Goal: Task Accomplishment & Management: Manage account settings

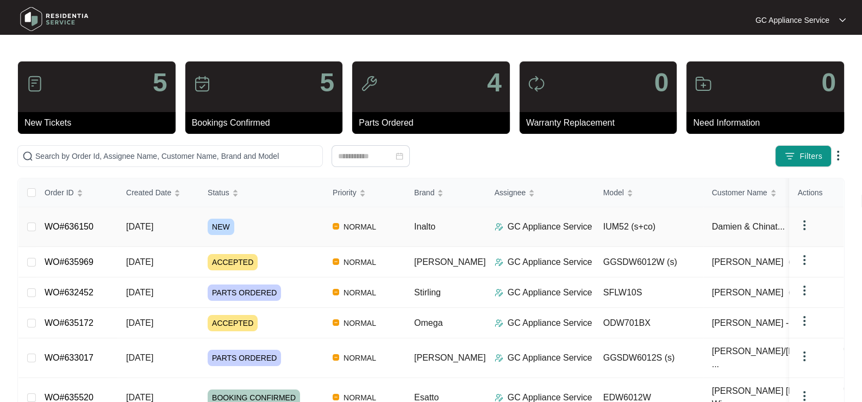
click at [133, 222] on span "[DATE]" at bounding box center [139, 226] width 27 height 9
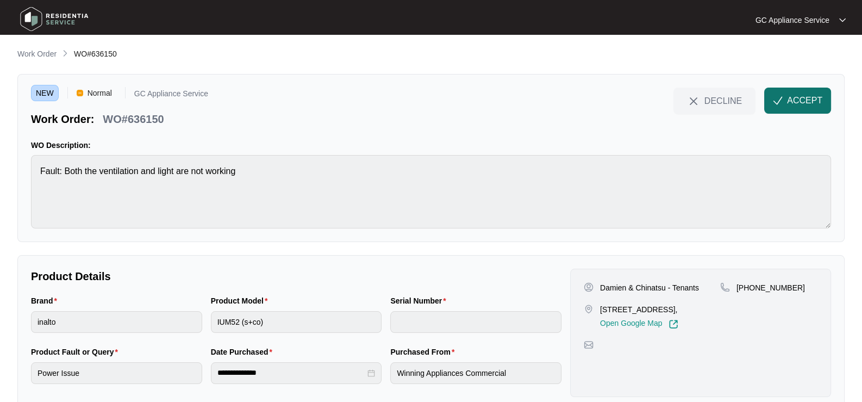
click at [810, 98] on span "ACCEPT" at bounding box center [804, 100] width 35 height 13
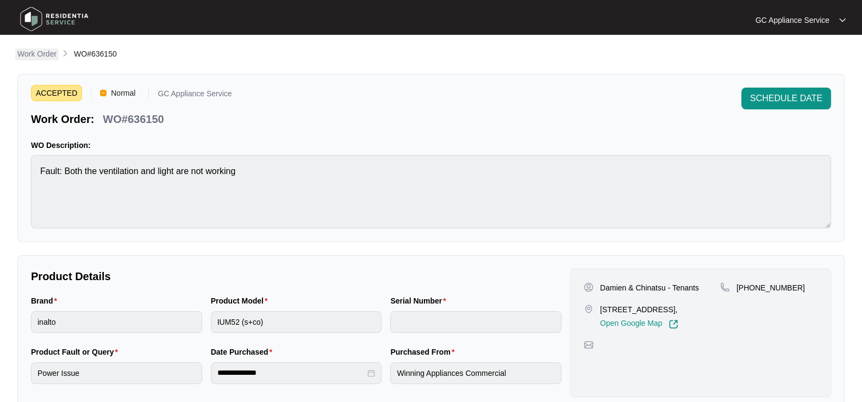
click at [29, 57] on p "Work Order" at bounding box center [36, 53] width 39 height 11
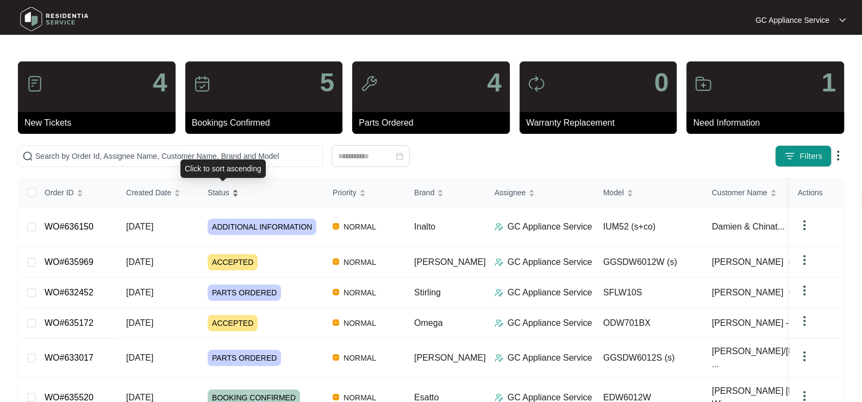
click at [211, 190] on span "Status" at bounding box center [219, 192] width 22 height 12
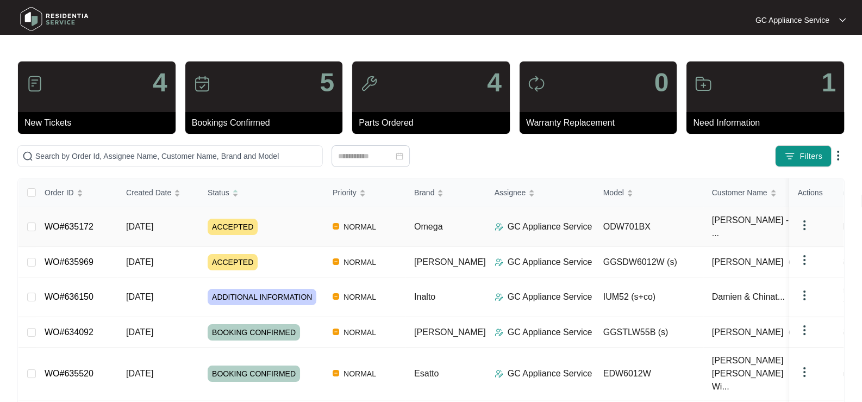
click at [134, 231] on td "[DATE]" at bounding box center [158, 227] width 82 height 40
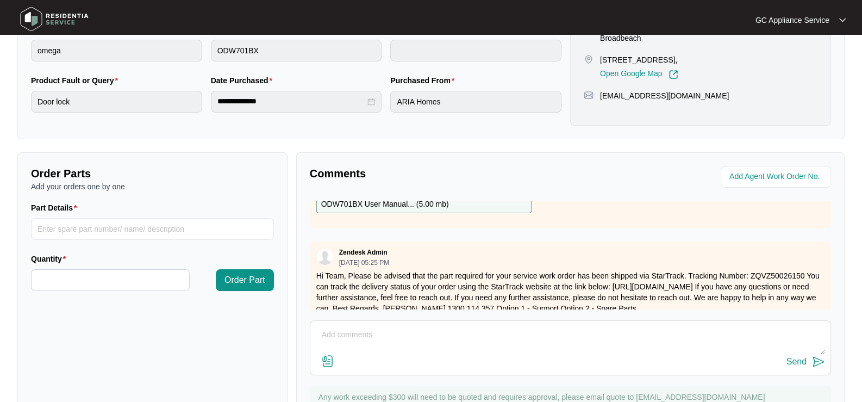
scroll to position [109, 0]
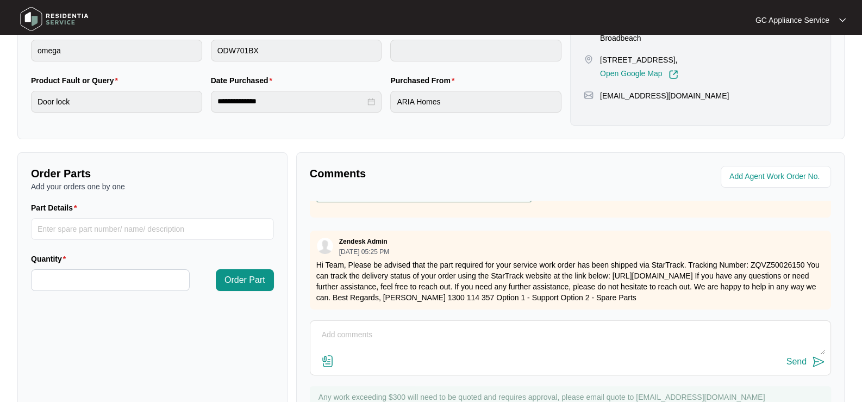
click at [444, 342] on textarea at bounding box center [570, 340] width 509 height 28
type textarea "3/9 part received, called and spoke to [PERSON_NAME] and advise what room it is…"
click at [790, 361] on div "Send" at bounding box center [796, 361] width 20 height 10
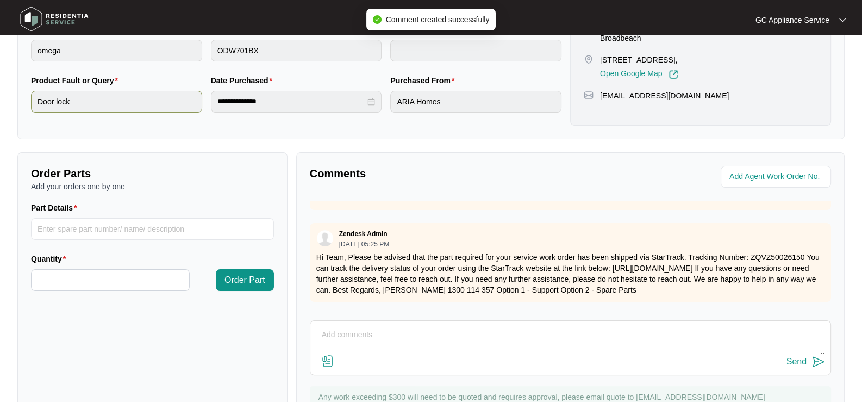
scroll to position [0, 0]
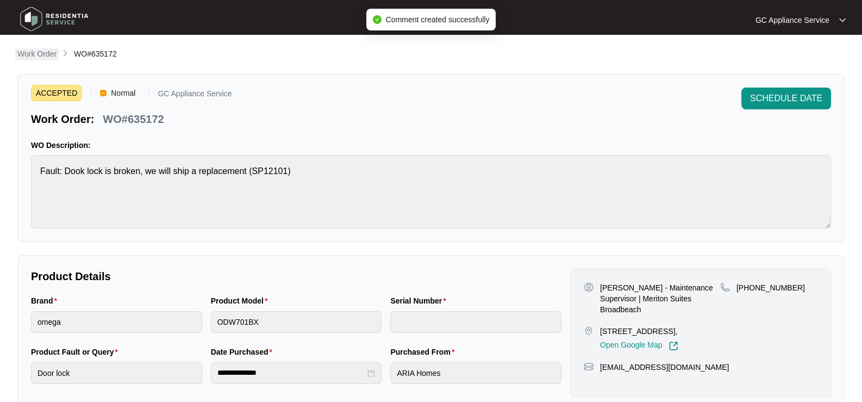
click at [41, 50] on p "Work Order" at bounding box center [36, 53] width 39 height 11
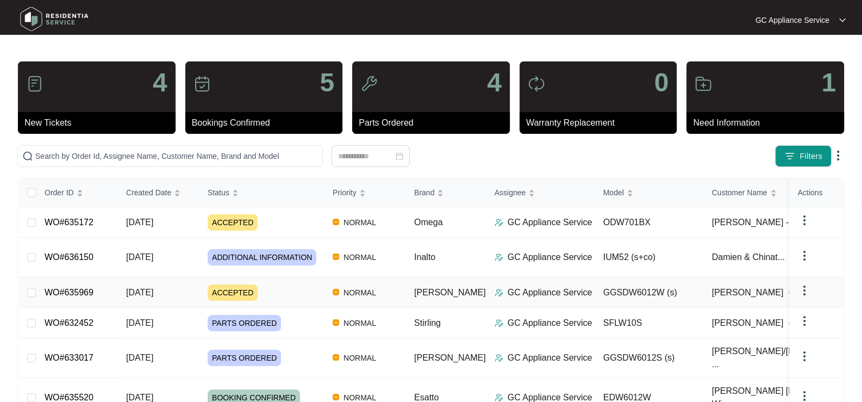
click at [190, 292] on td "[DATE]" at bounding box center [158, 292] width 82 height 30
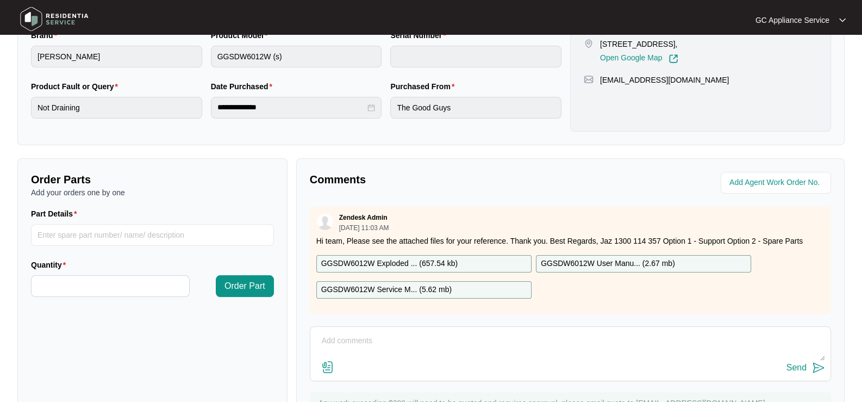
scroll to position [318, 0]
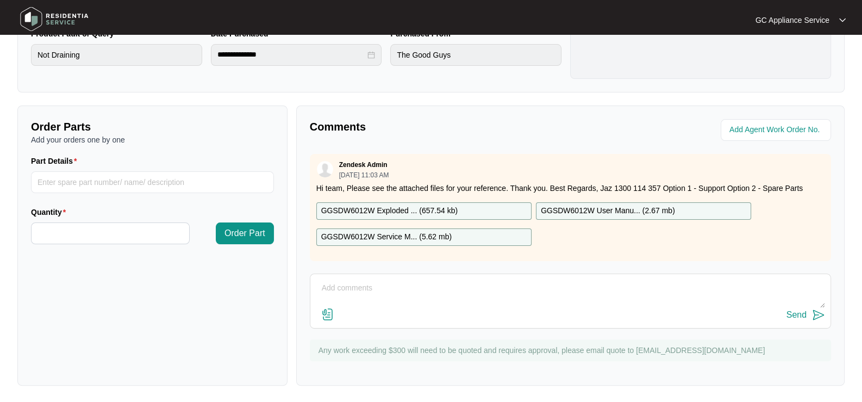
click at [406, 273] on div "Send" at bounding box center [570, 300] width 521 height 55
click at [412, 284] on textarea at bounding box center [570, 293] width 509 height 28
type textarea "3/9 left message to call back - sent text to call back"
click at [791, 312] on div "Send" at bounding box center [796, 315] width 20 height 10
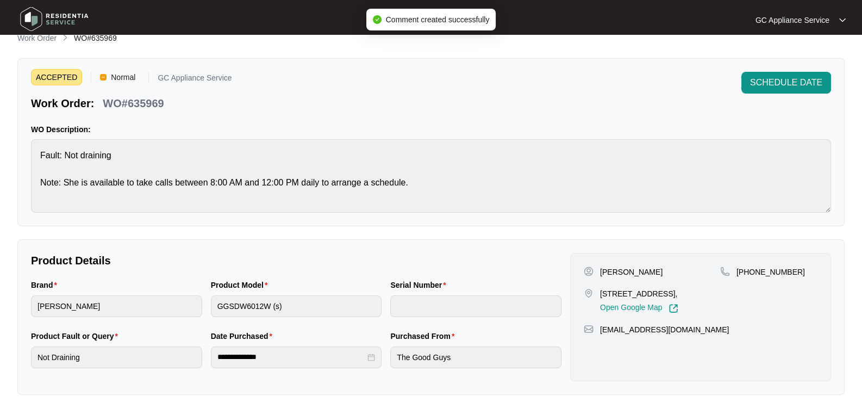
scroll to position [0, 0]
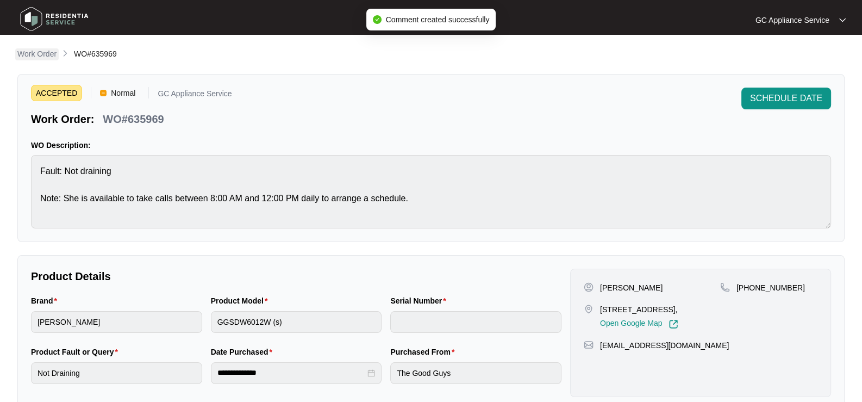
click at [22, 53] on p "Work Order" at bounding box center [36, 53] width 39 height 11
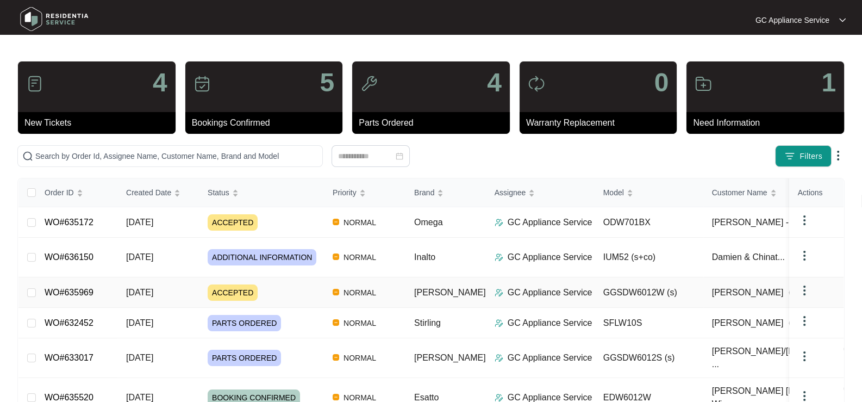
scroll to position [54, 0]
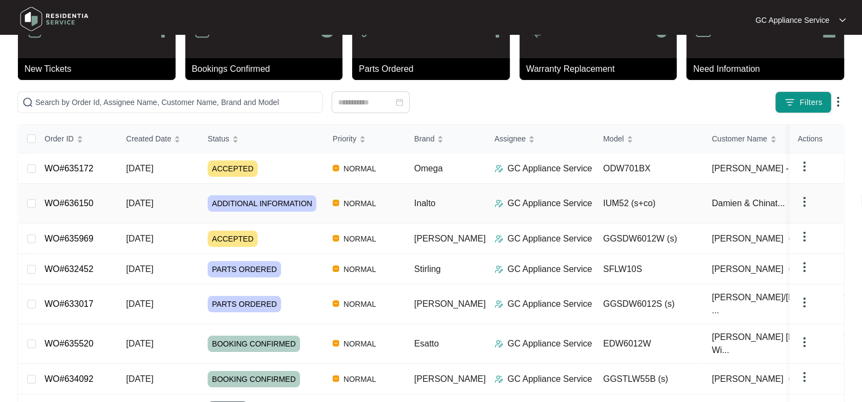
click at [246, 202] on span "ADDITIONAL INFORMATION" at bounding box center [262, 203] width 109 height 16
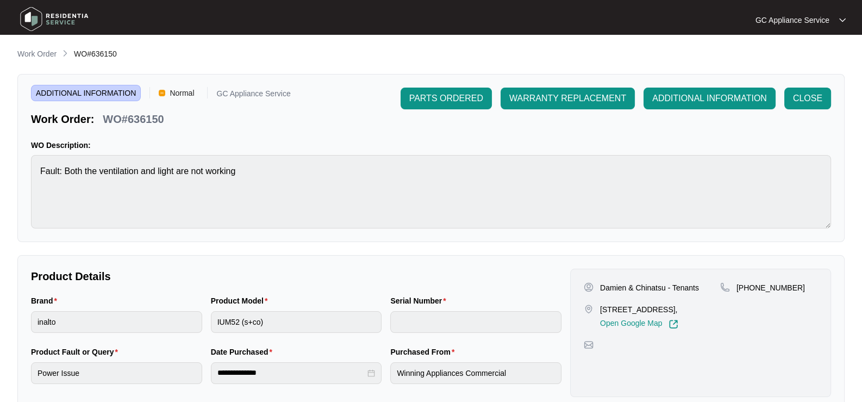
click at [57, 95] on span "ADDITIONAL INFORMATION" at bounding box center [86, 93] width 110 height 16
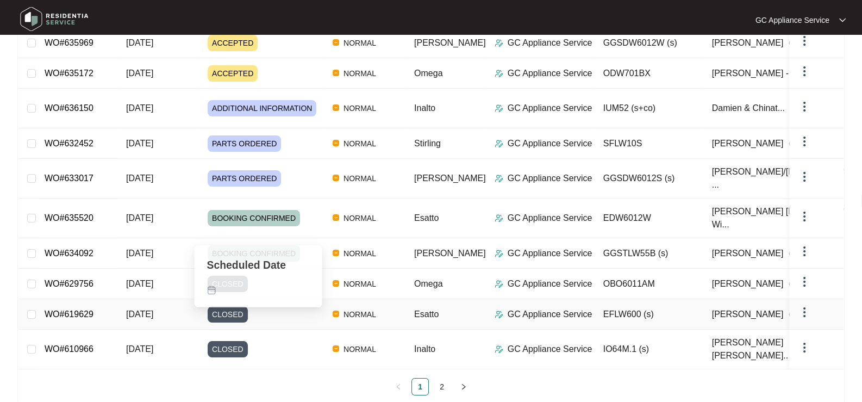
scroll to position [183, 0]
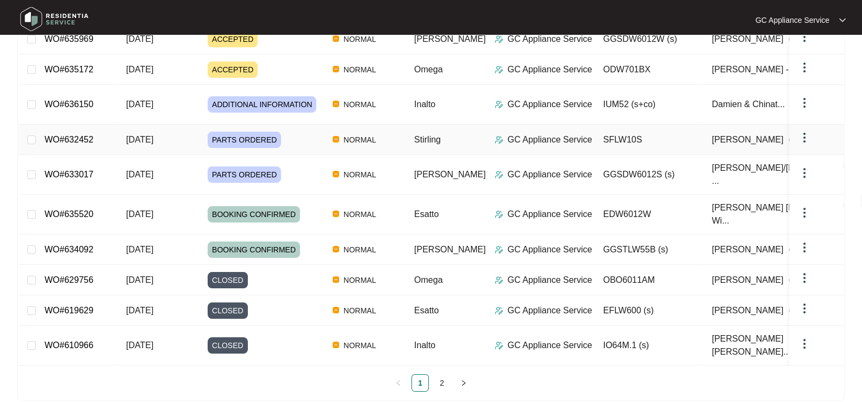
click at [230, 134] on span "PARTS ORDERED" at bounding box center [244, 139] width 73 height 16
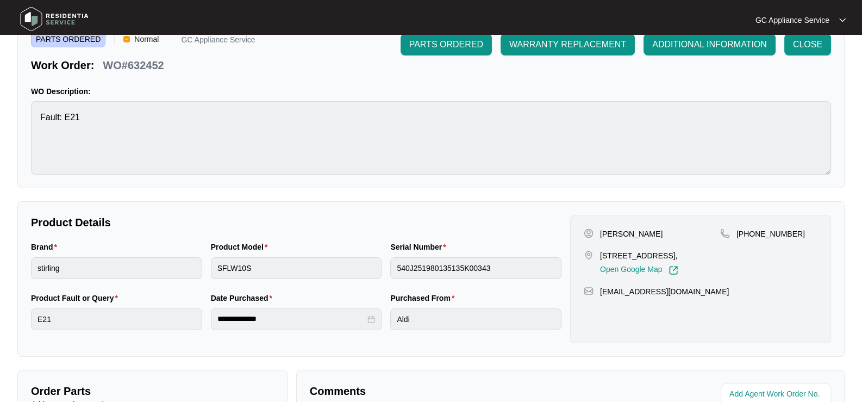
scroll to position [321, 0]
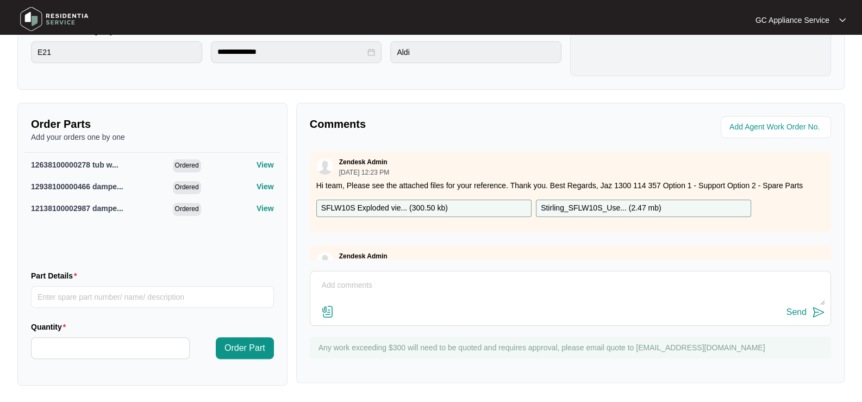
click at [466, 286] on textarea at bounding box center [570, 291] width 509 height 28
type textarea "job booked to return and fit parts [DATE]"
click at [788, 313] on div "Send" at bounding box center [796, 312] width 20 height 10
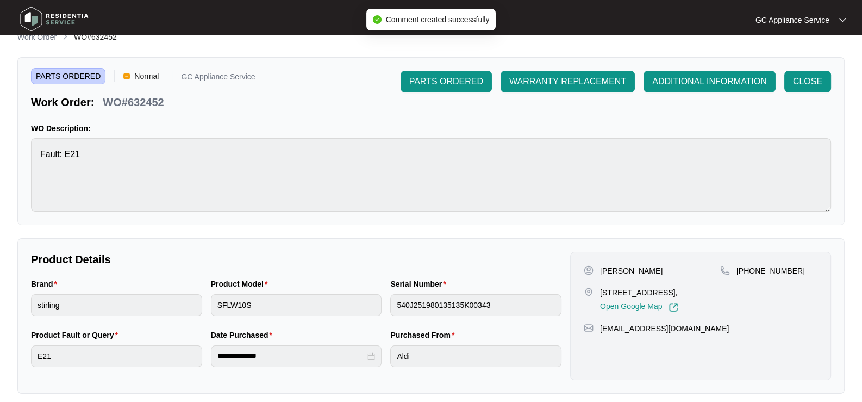
scroll to position [0, 0]
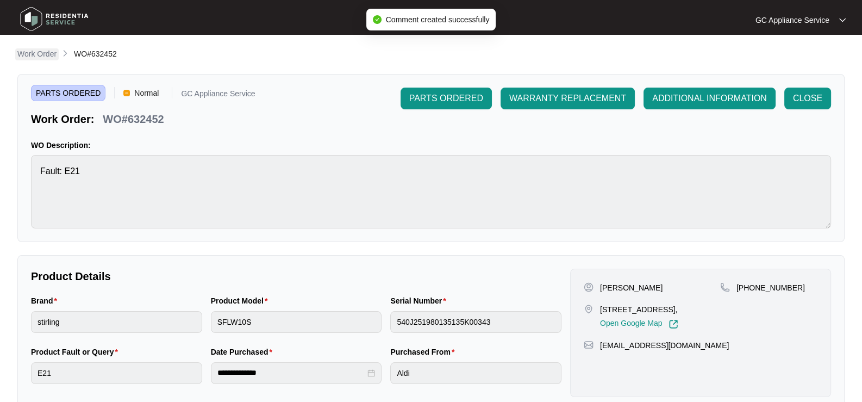
click at [38, 57] on p "Work Order" at bounding box center [36, 53] width 39 height 11
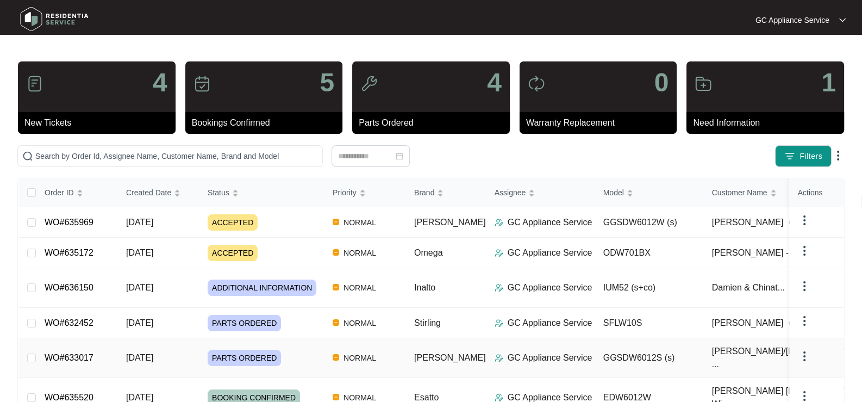
click at [249, 361] on td "PARTS ORDERED" at bounding box center [261, 358] width 125 height 40
